Goal: Task Accomplishment & Management: Manage account settings

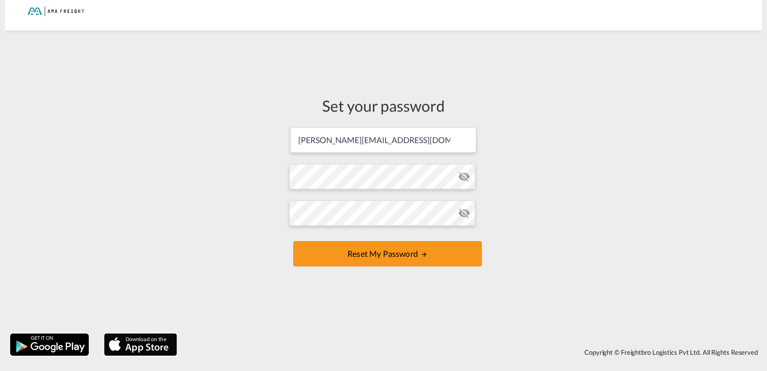
click at [469, 175] on md-icon "icon-eye-off" at bounding box center [464, 177] width 12 height 12
click at [293, 241] on button "Reset my password" at bounding box center [387, 253] width 189 height 25
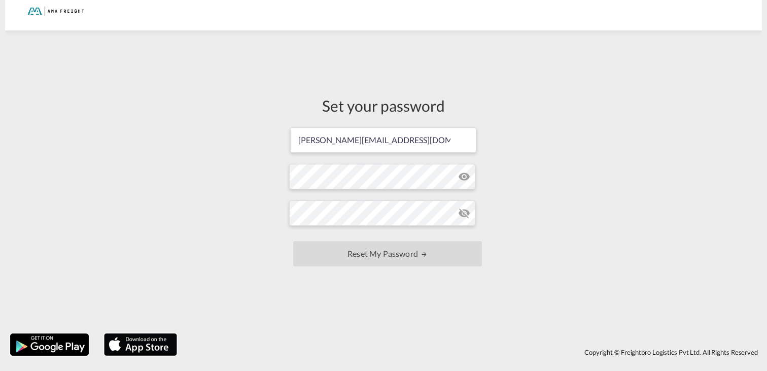
click at [547, 278] on div "Set your password [PERSON_NAME][EMAIL_ADDRESS][DOMAIN_NAME] Password must conta…" at bounding box center [383, 182] width 757 height 293
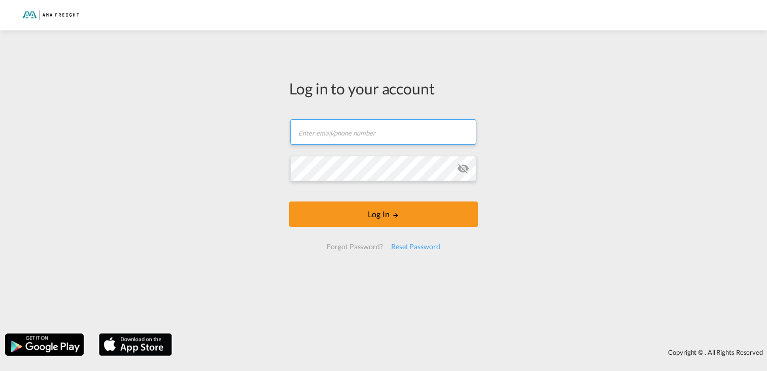
type input "[PERSON_NAME][EMAIL_ADDRESS][DOMAIN_NAME]"
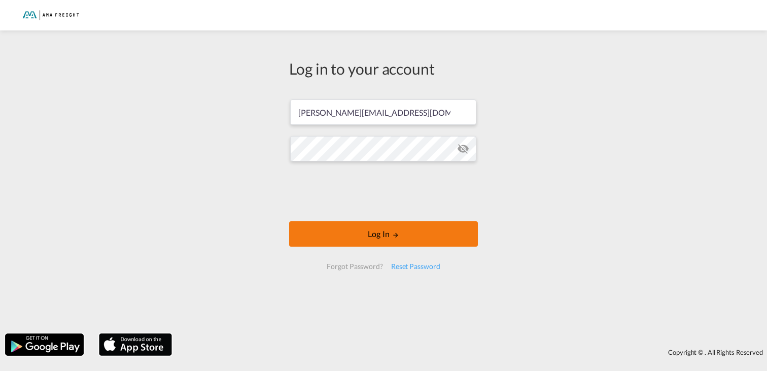
click at [390, 236] on button "Log In" at bounding box center [383, 233] width 189 height 25
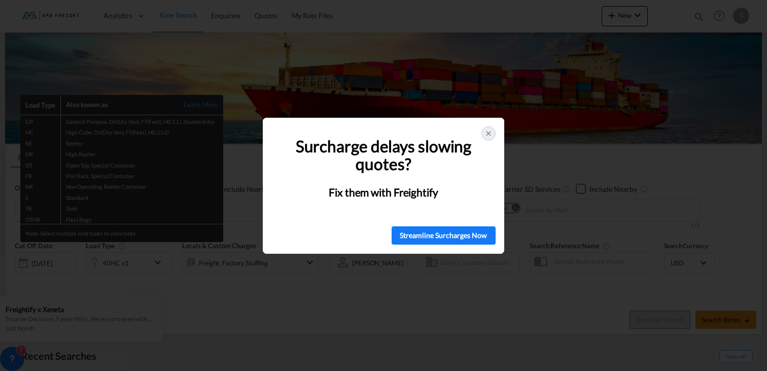
click at [484, 130] on div at bounding box center [489, 133] width 14 height 14
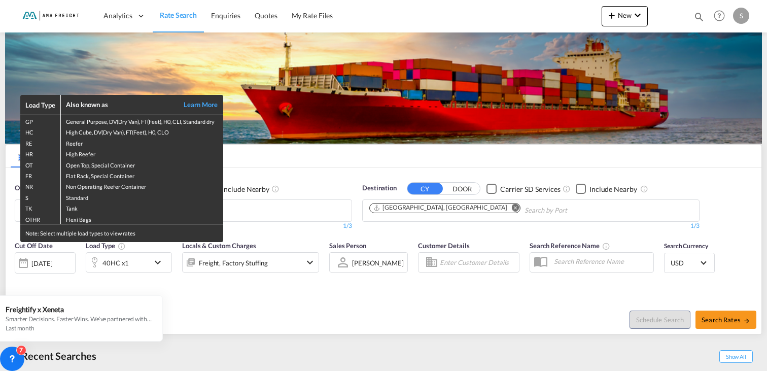
click at [342, 298] on div "Load Type Also known as Learn More GP General Purpose, DV(Dry Van), FT(Feet), H…" at bounding box center [383, 185] width 767 height 371
